Goal: Information Seeking & Learning: Learn about a topic

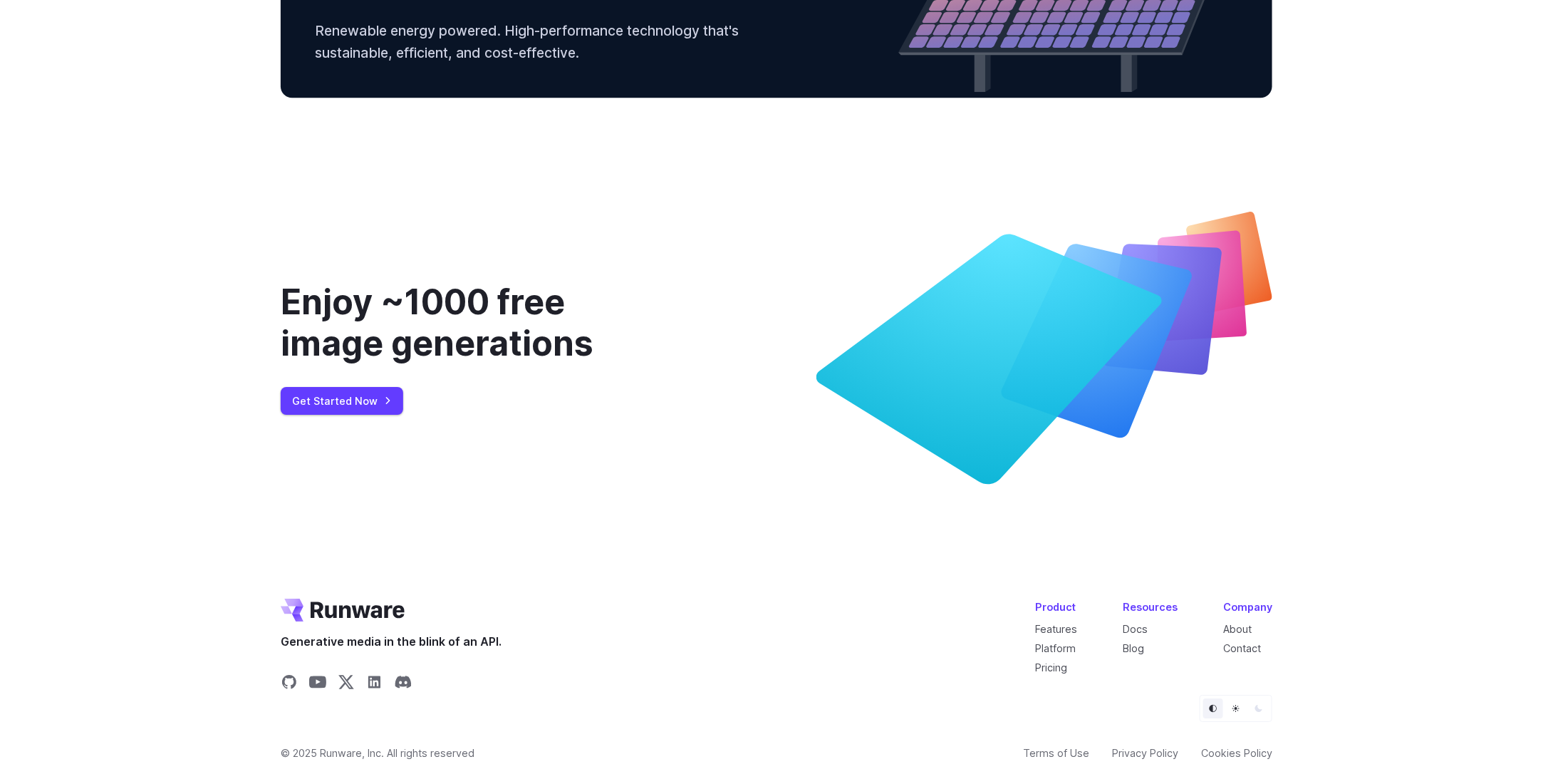
scroll to position [5265, 0]
click at [1060, 645] on link "Platform" at bounding box center [1055, 648] width 40 height 13
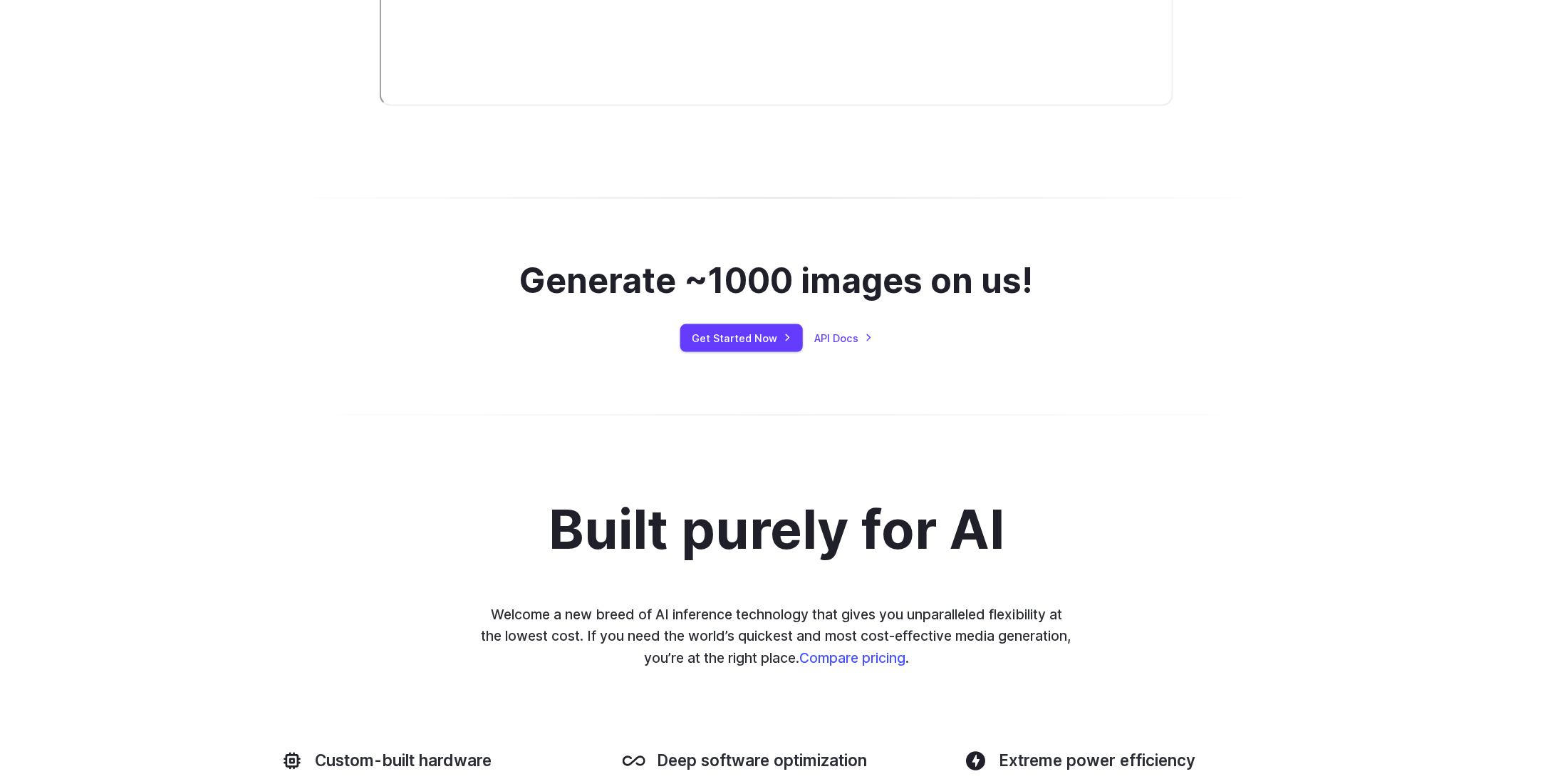
scroll to position [1069, 0]
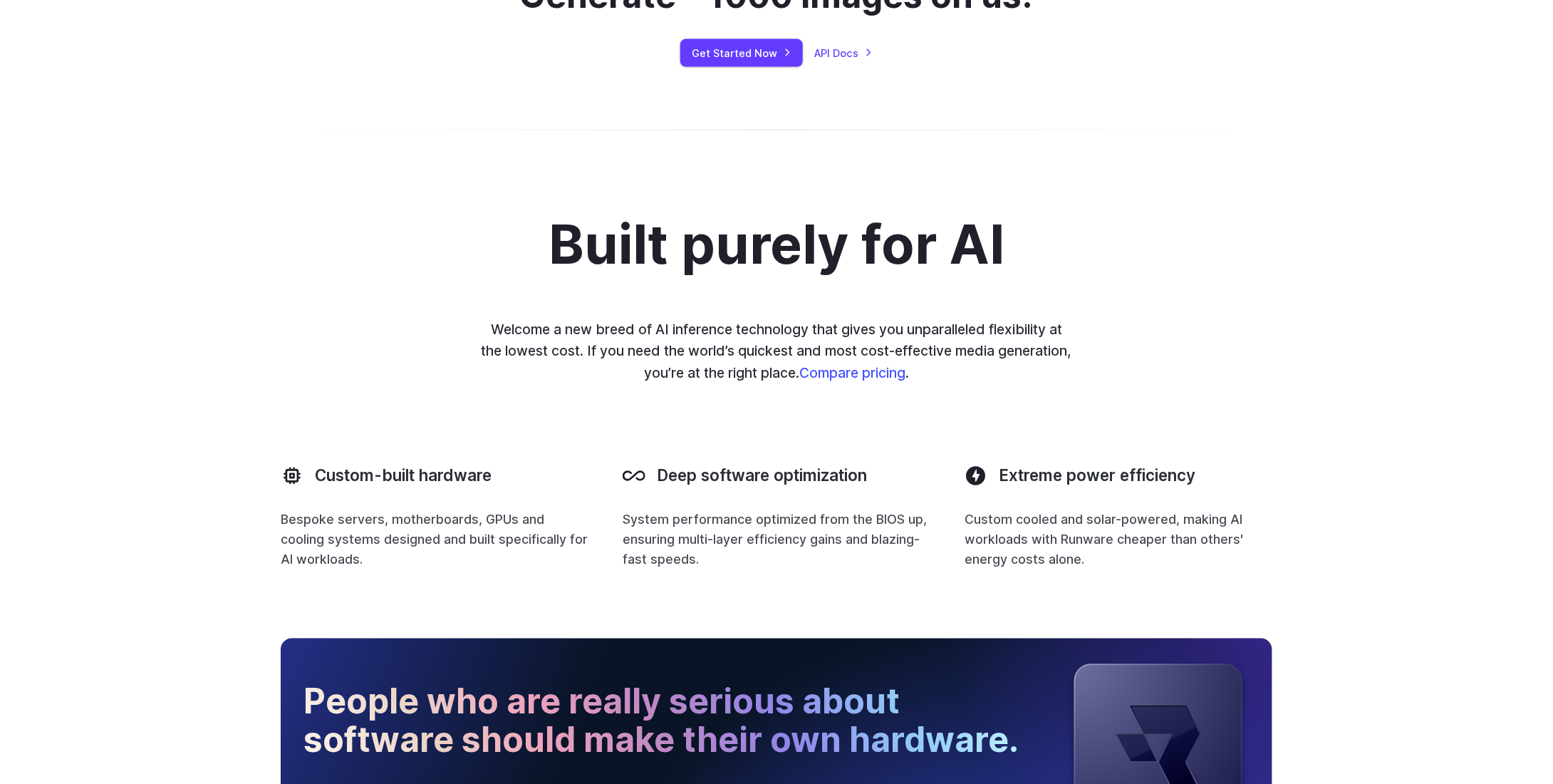
click at [312, 394] on div "Built purely for AI Welcome a new breed of AI inference technology that gives y…" at bounding box center [776, 392] width 992 height 356
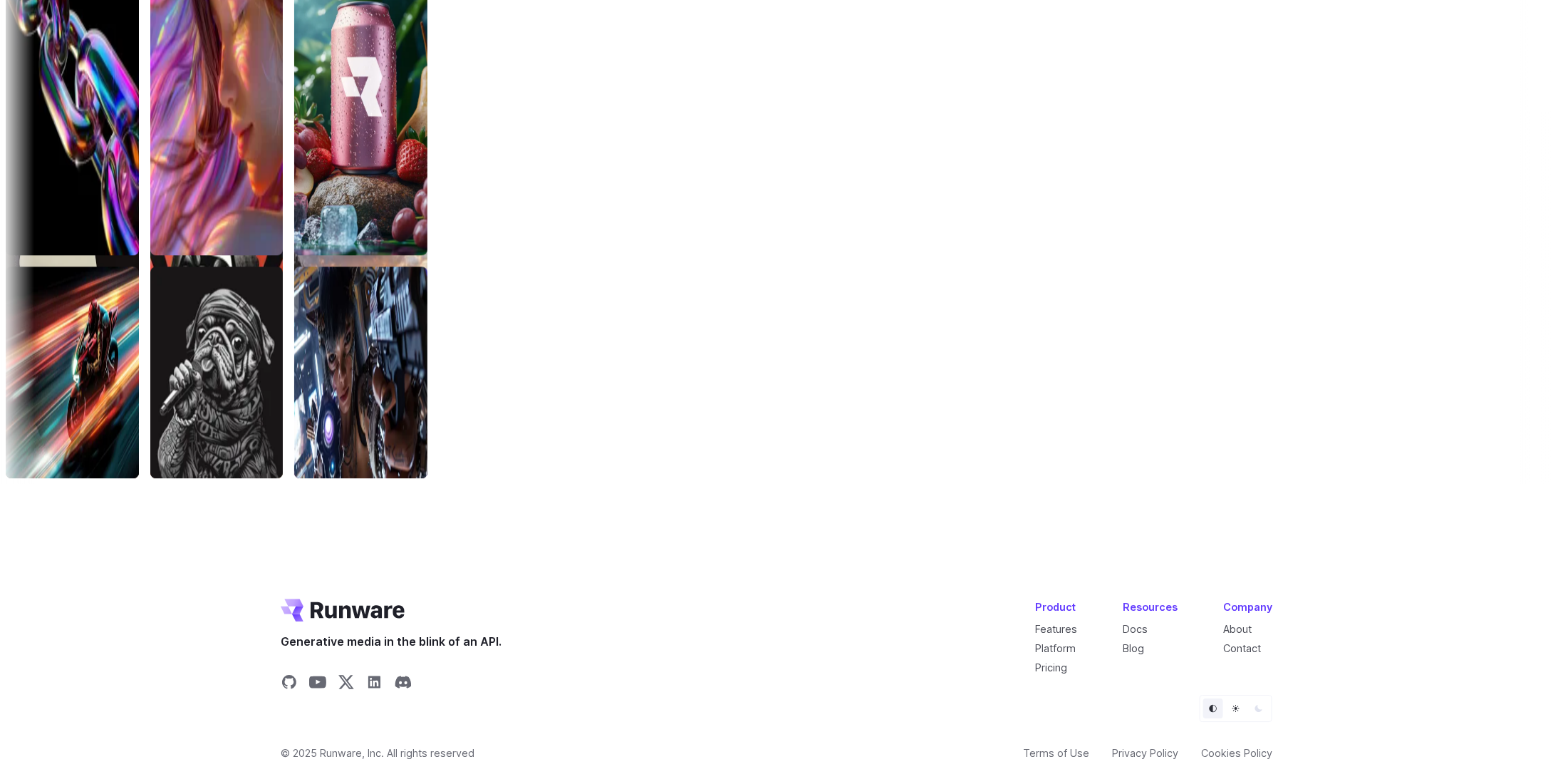
scroll to position [4713, 0]
click at [1056, 663] on link "Pricing" at bounding box center [1051, 668] width 32 height 13
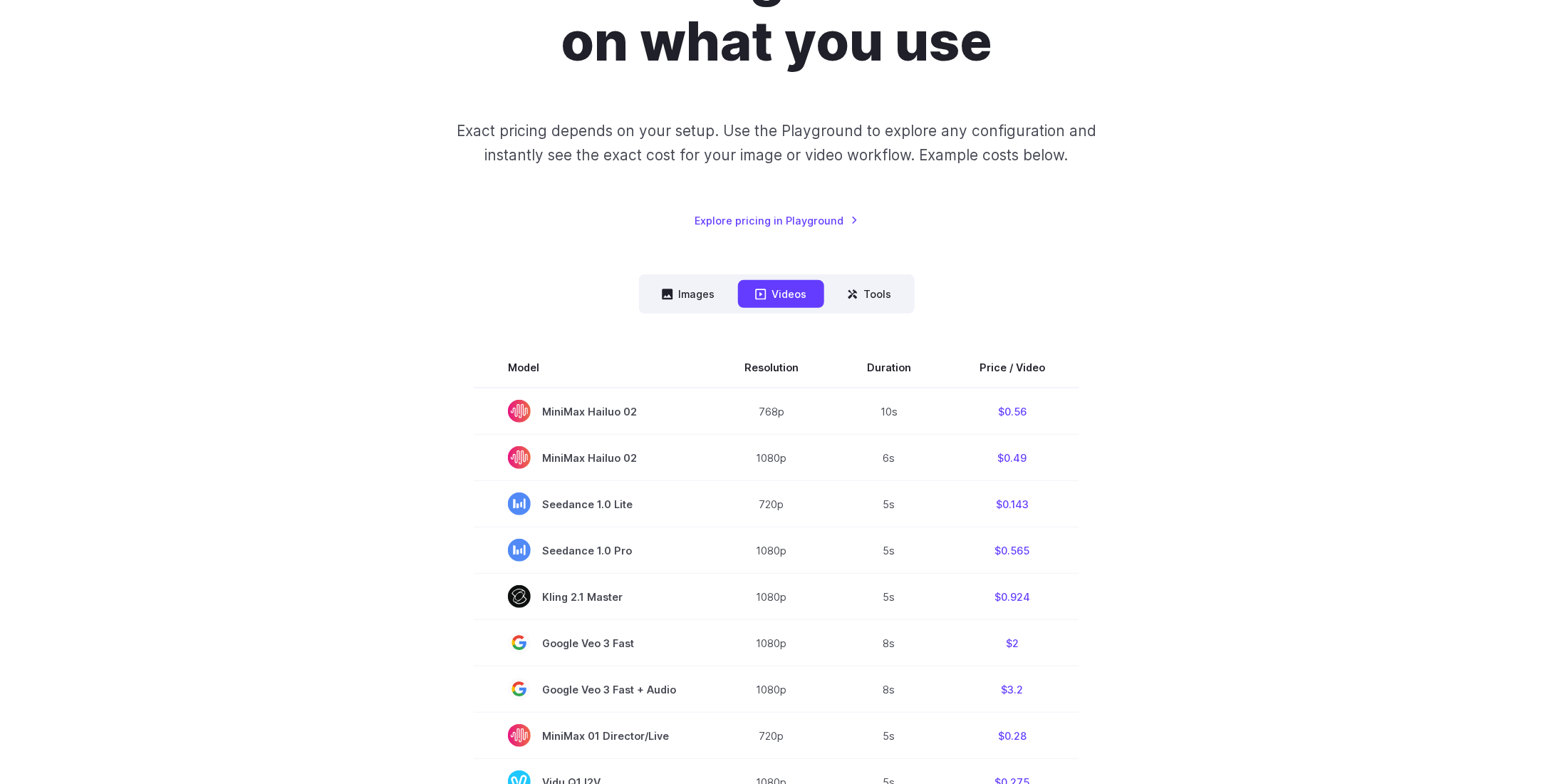
scroll to position [285, 0]
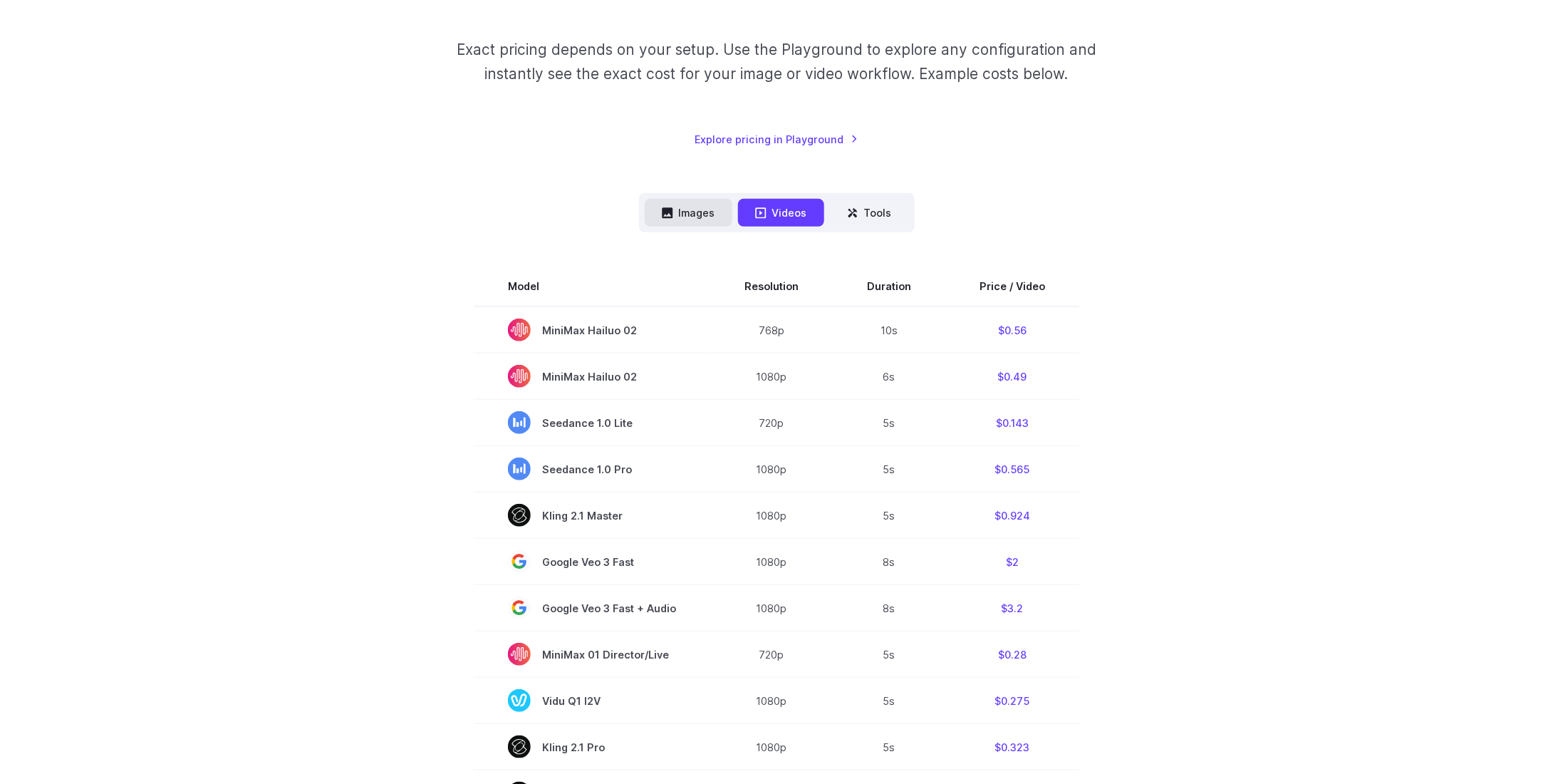
click at [716, 211] on button "Images" at bounding box center [689, 212] width 88 height 28
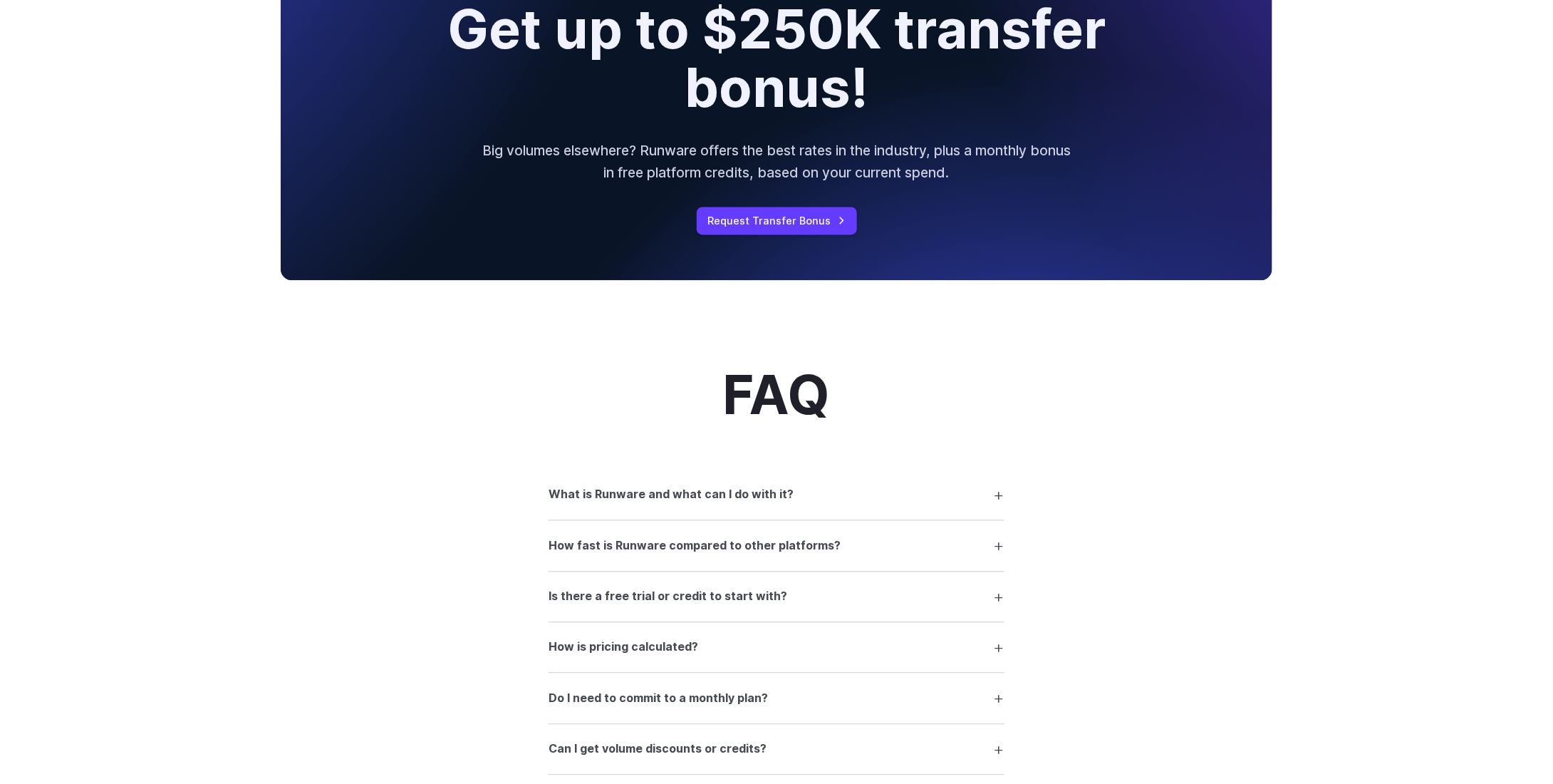
scroll to position [1567, 0]
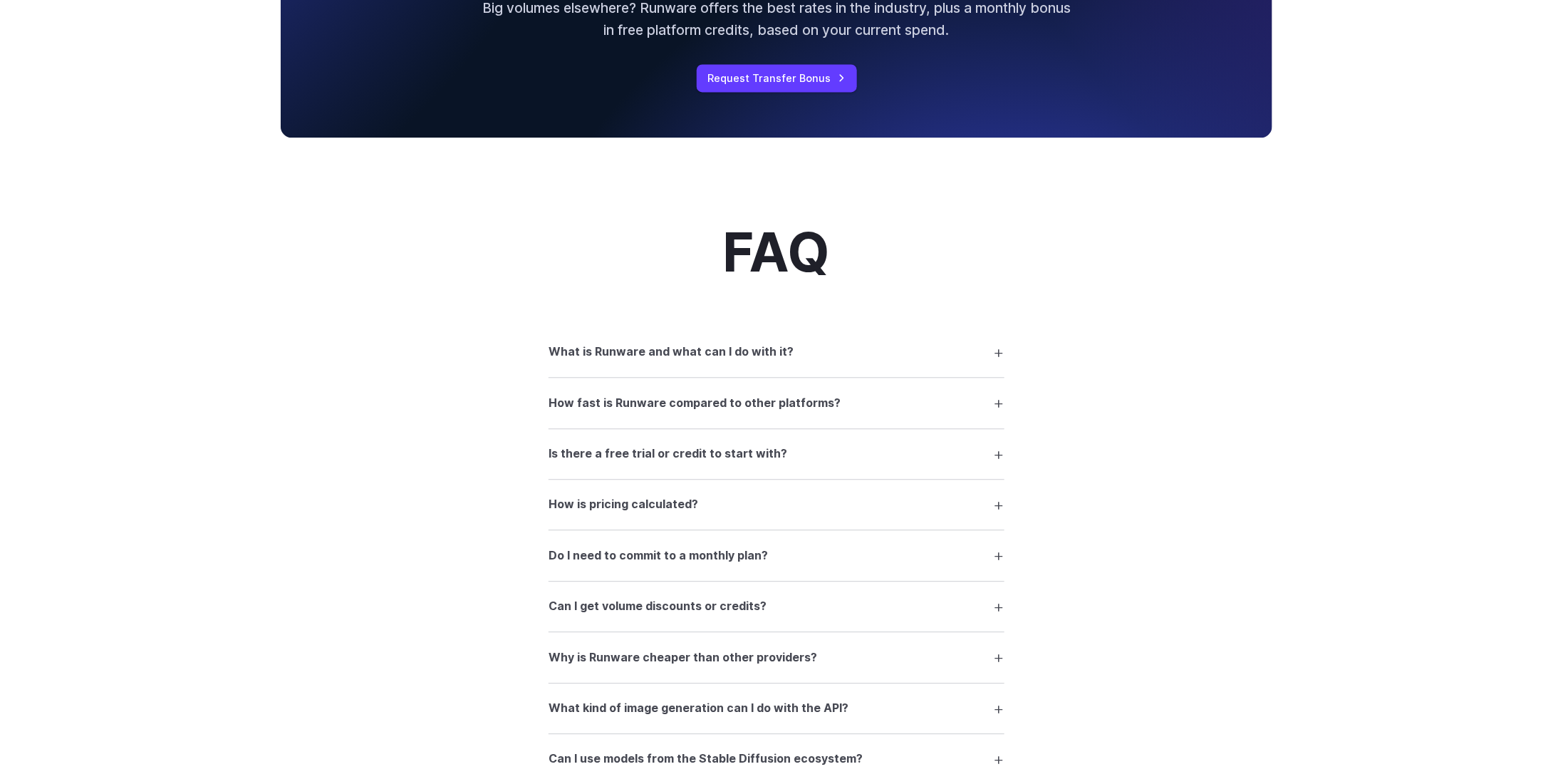
click at [989, 349] on summary "What is Runware and what can I do with it?" at bounding box center [776, 352] width 456 height 27
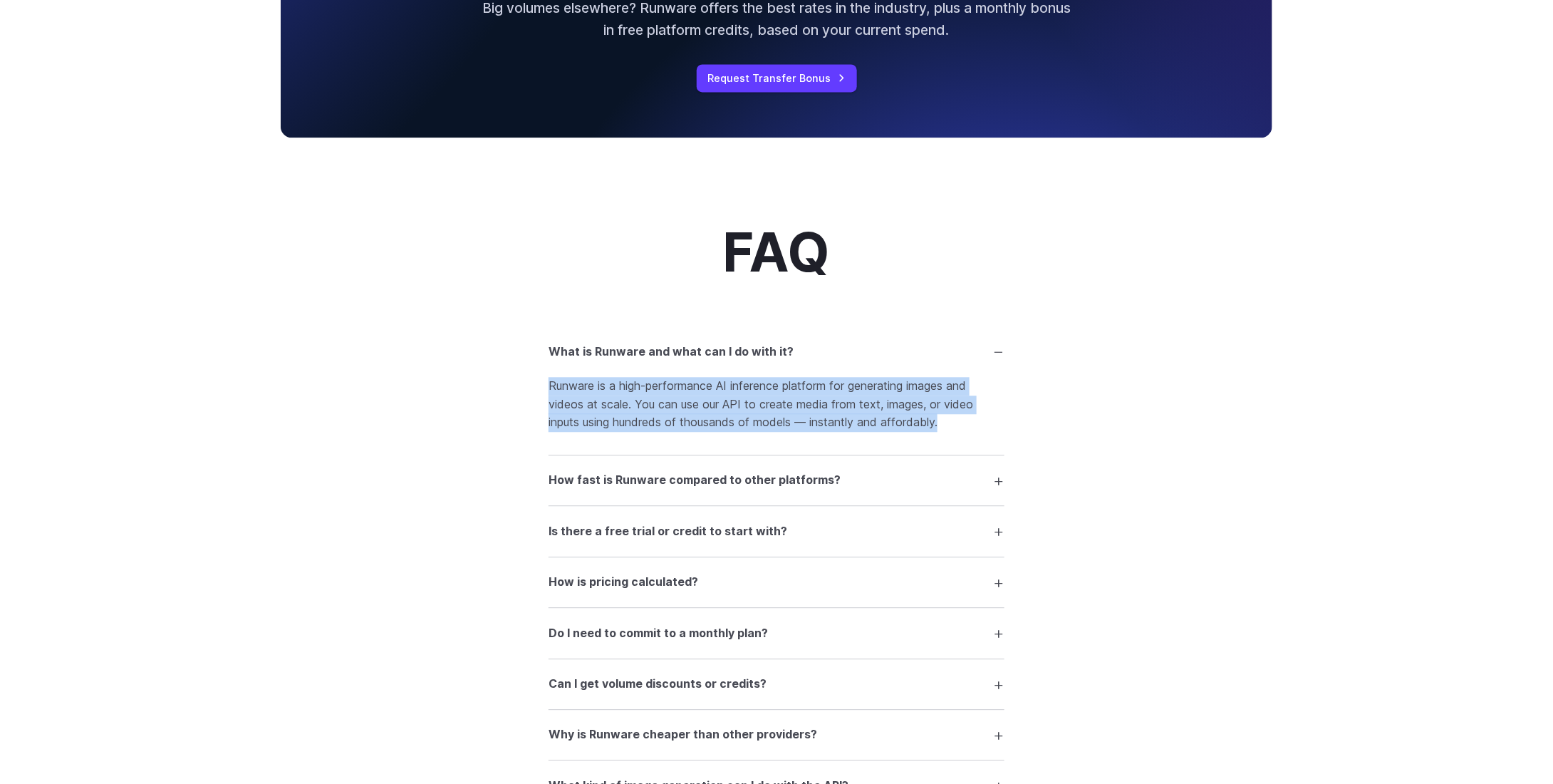
drag, startPoint x: 549, startPoint y: 388, endPoint x: 956, endPoint y: 423, distance: 408.5
click at [956, 423] on p "Runware is a high-performance AI inference platform for generating images and v…" at bounding box center [776, 404] width 456 height 55
copy p "Runware is a high-performance AI inference platform for generating images and v…"
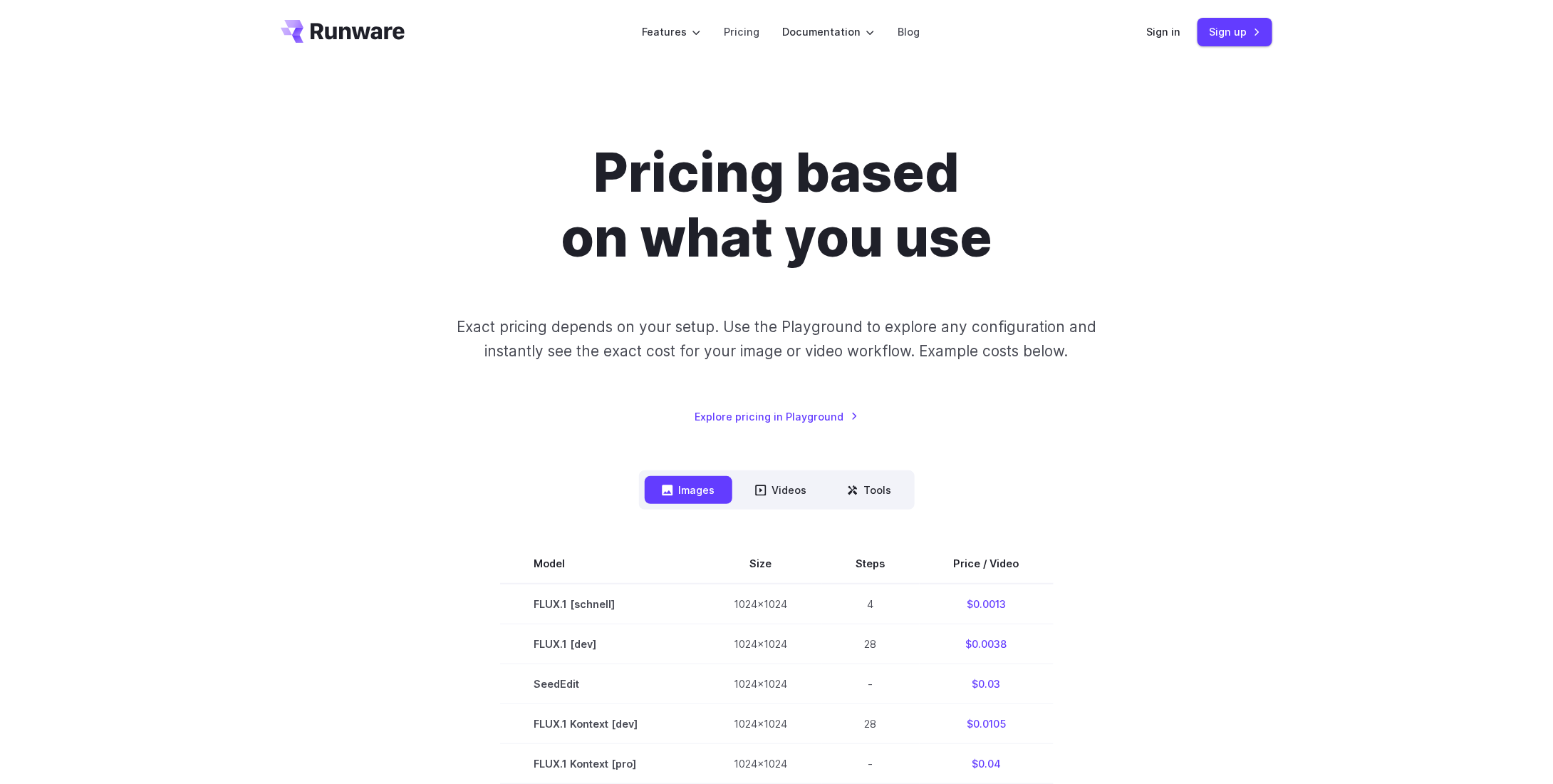
scroll to position [0, 0]
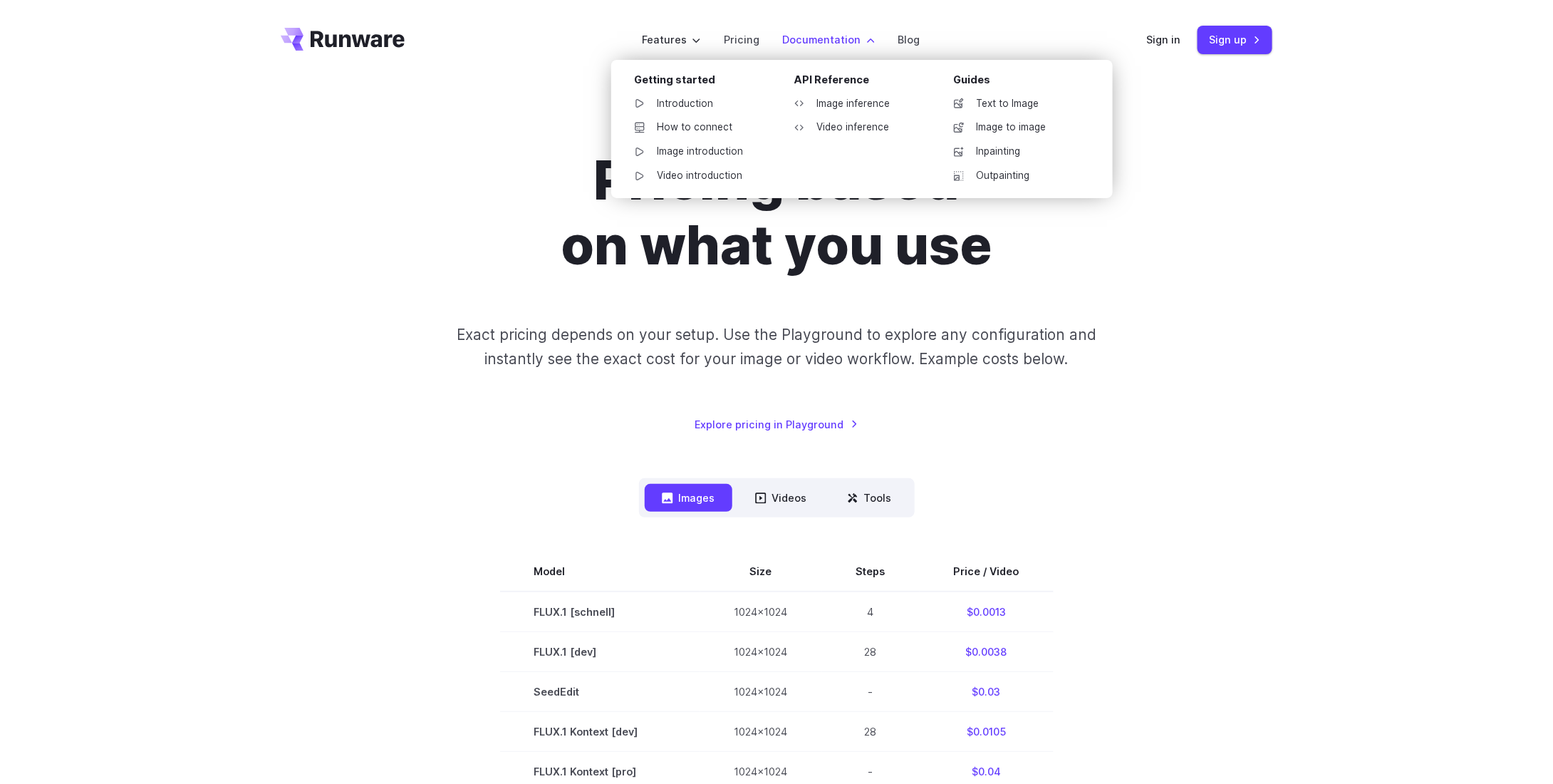
click at [846, 40] on label "Documentation" at bounding box center [828, 39] width 92 height 16
click at [1029, 99] on link "Text to Image" at bounding box center [1015, 104] width 148 height 22
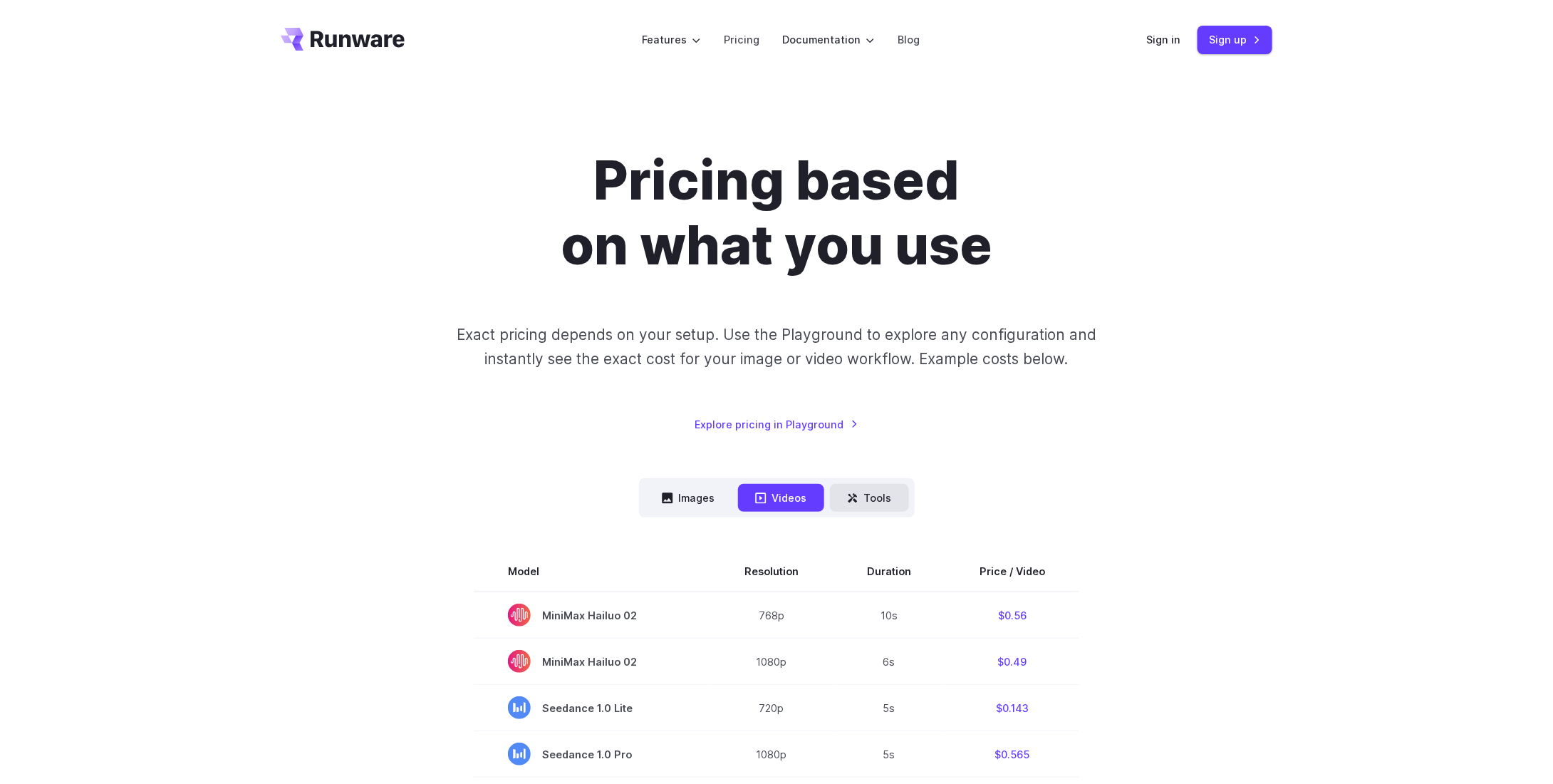
click at [878, 499] on button "Tools" at bounding box center [869, 497] width 79 height 28
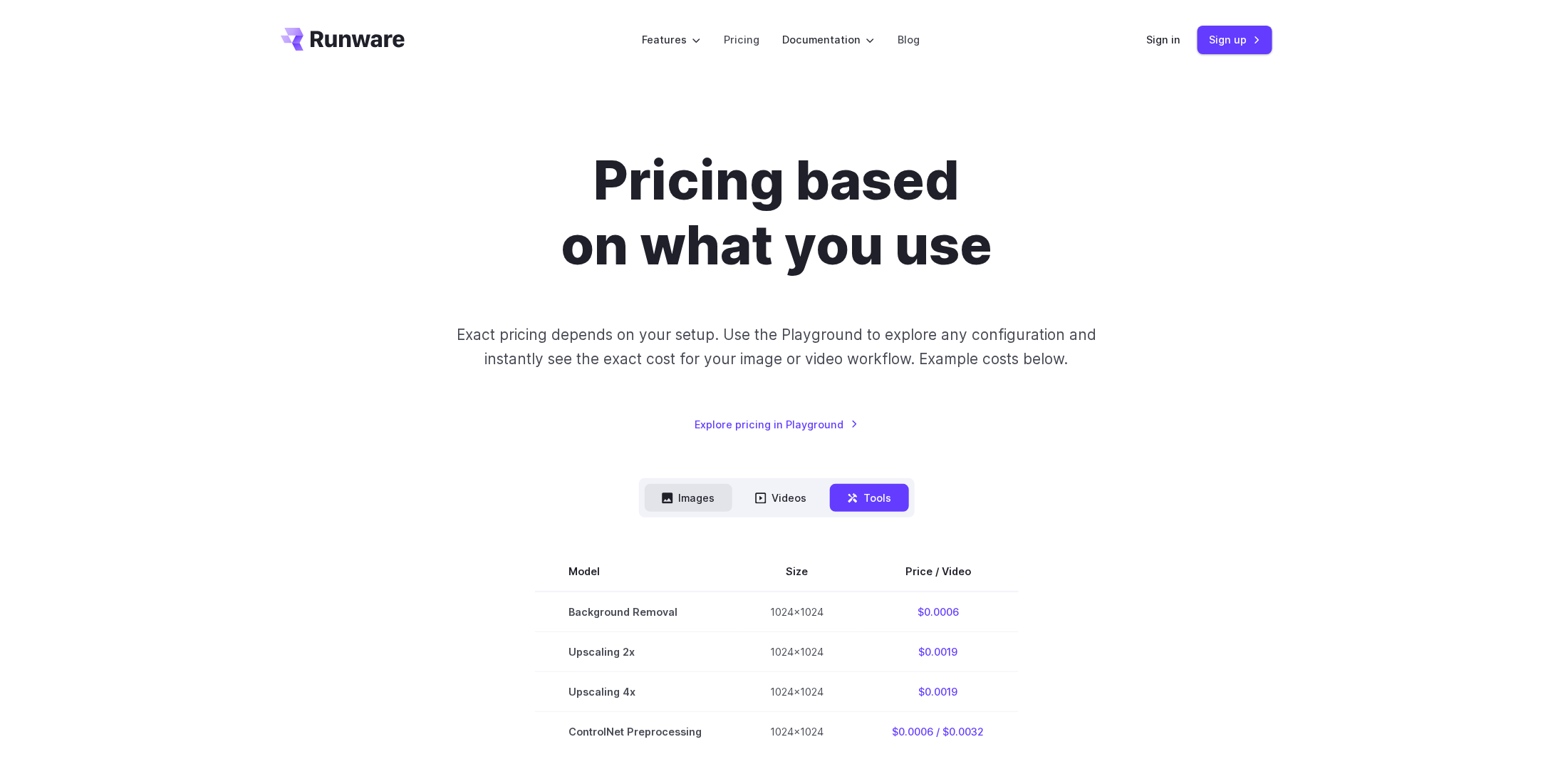
click at [697, 497] on button "Images" at bounding box center [689, 497] width 88 height 28
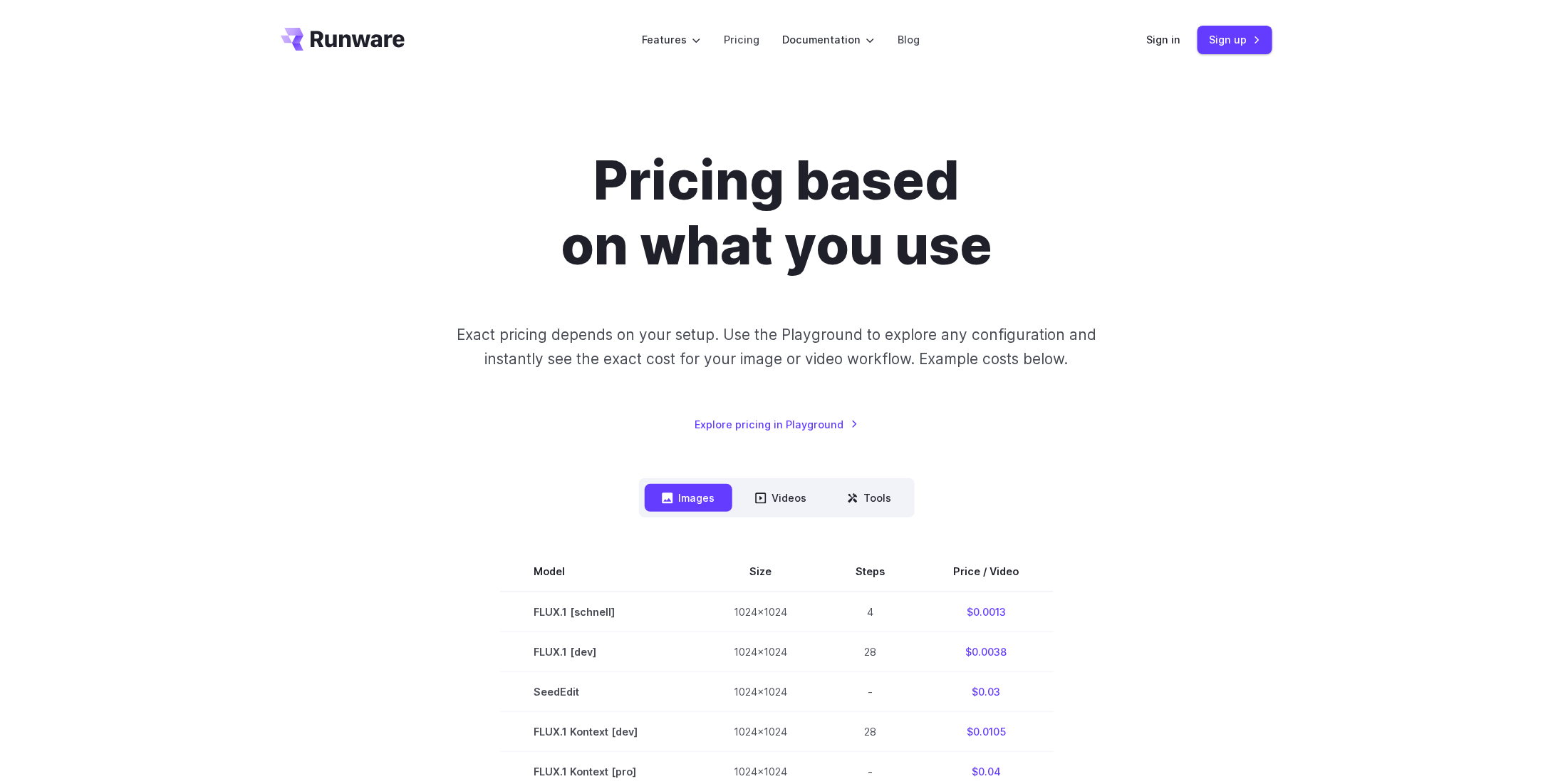
click at [764, 221] on h1 "Pricing based on what you use" at bounding box center [777, 212] width 794 height 129
click at [777, 223] on h1 "Pricing based on what you use" at bounding box center [777, 212] width 794 height 129
click at [762, 229] on h1 "Pricing based on what you use" at bounding box center [777, 212] width 794 height 129
click at [770, 230] on h1 "Pricing based on what you use" at bounding box center [777, 212] width 794 height 129
click at [771, 244] on h1 "Pricing based on what you use" at bounding box center [777, 212] width 794 height 129
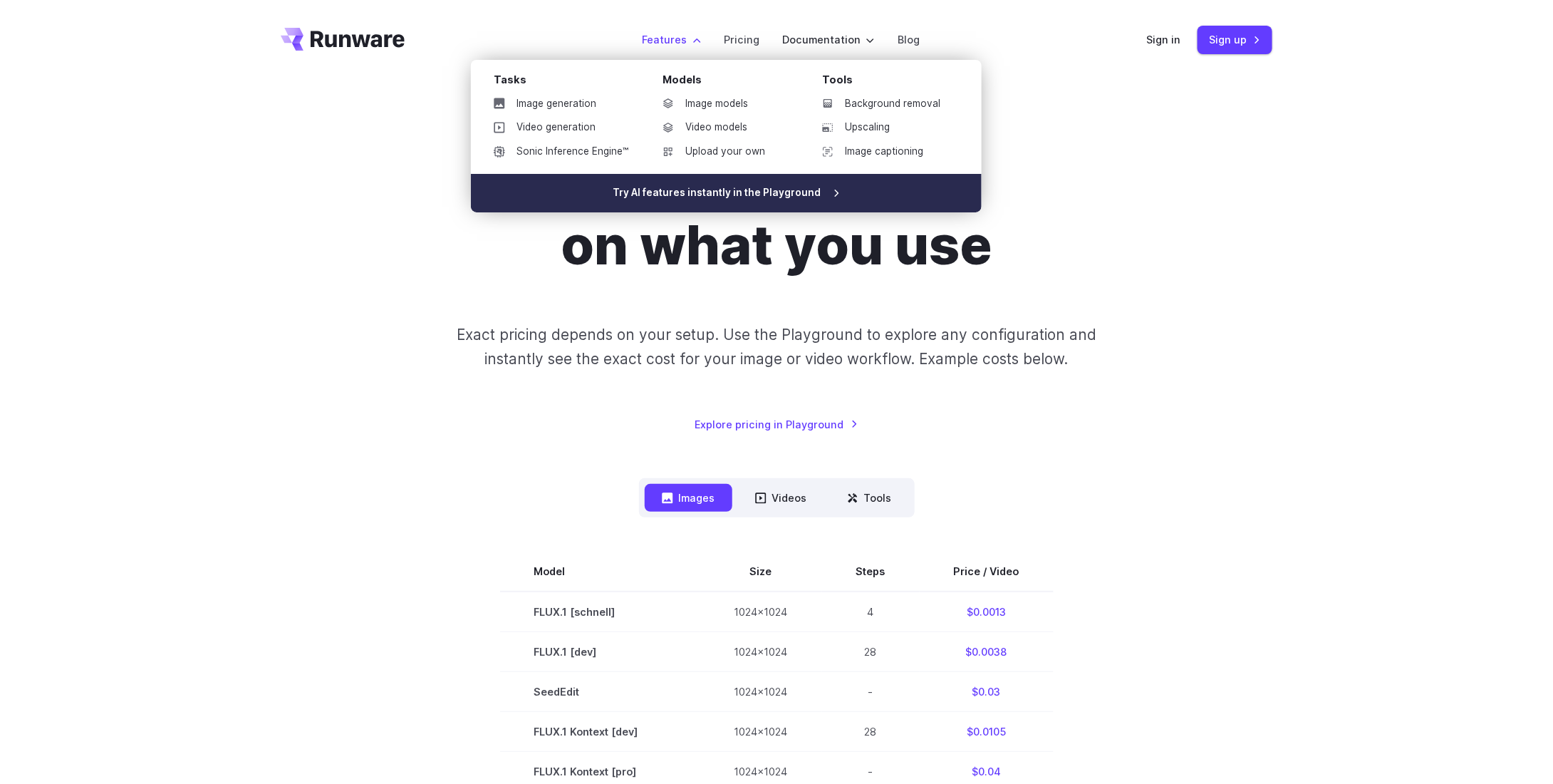
click at [736, 199] on link "Try AI features instantly in the Playground" at bounding box center [727, 193] width 511 height 39
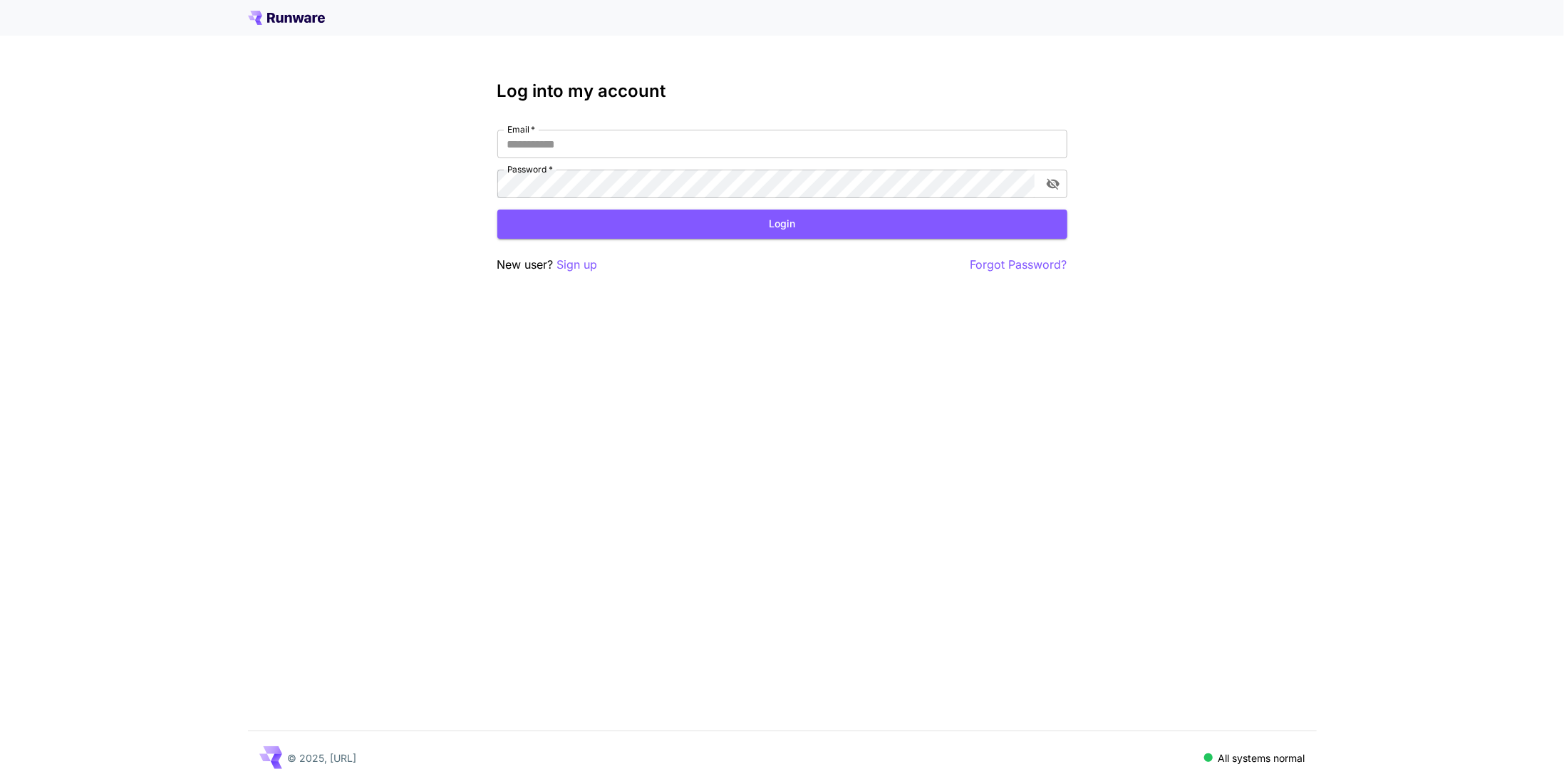
click at [680, 390] on div "Log into my account Email   * Email   * Password   * Password   * Login New use…" at bounding box center [782, 392] width 1564 height 784
